Goal: Check status

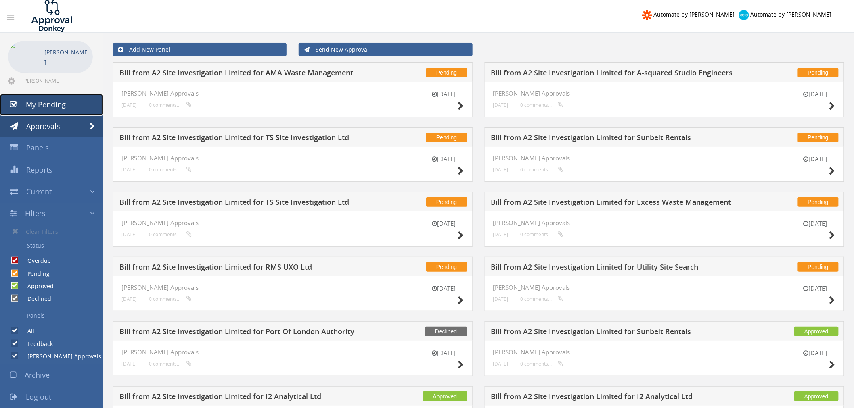
click at [38, 115] on link "My Pending" at bounding box center [51, 105] width 103 height 22
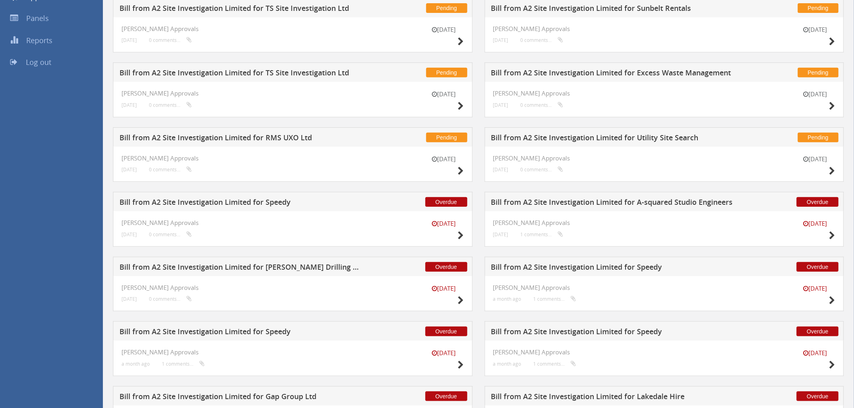
scroll to position [179, 0]
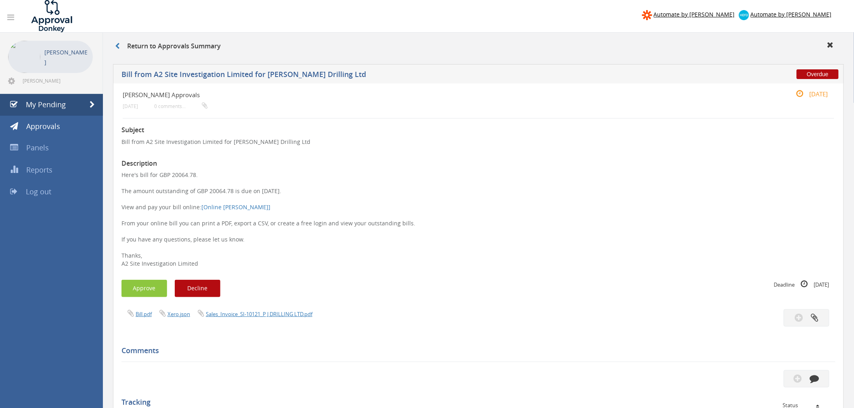
click at [267, 318] on span "Sales_Invoice_SI-10121_P J DRILLING LTD.pdf" at bounding box center [252, 314] width 121 height 8
click at [267, 316] on link "Sales_Invoice_SI-10121_P J DRILLING LTD.pdf" at bounding box center [259, 314] width 107 height 7
